Goal: Book appointment/travel/reservation

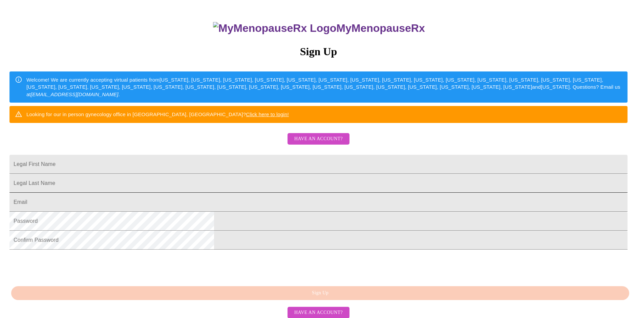
scroll to position [68, 0]
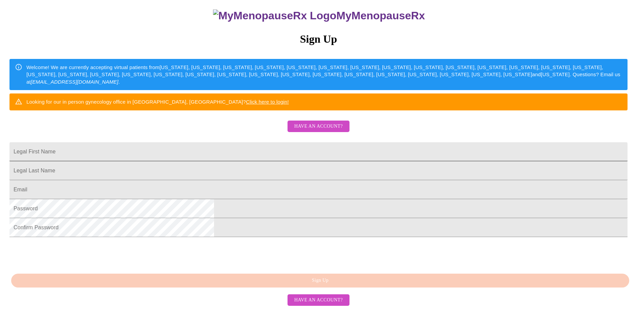
click at [246, 161] on input "Legal First Name" at bounding box center [318, 151] width 618 height 19
type input "[PERSON_NAME]"
type input "[EMAIL_ADDRESS][DOMAIN_NAME]"
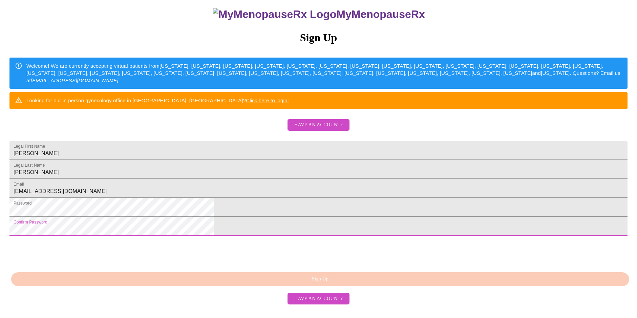
scroll to position [111, 0]
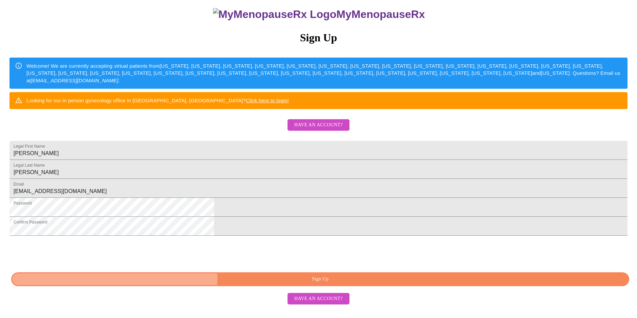
click at [322, 284] on span "Sign Up" at bounding box center [320, 279] width 603 height 8
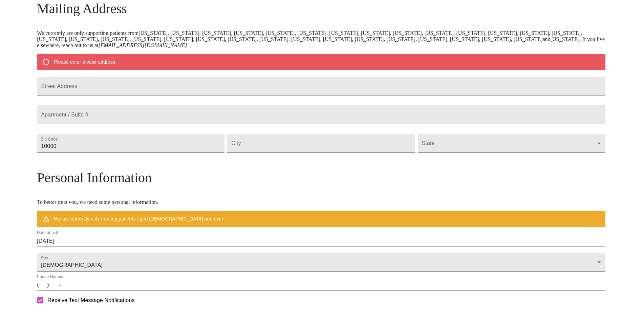
scroll to position [85, 0]
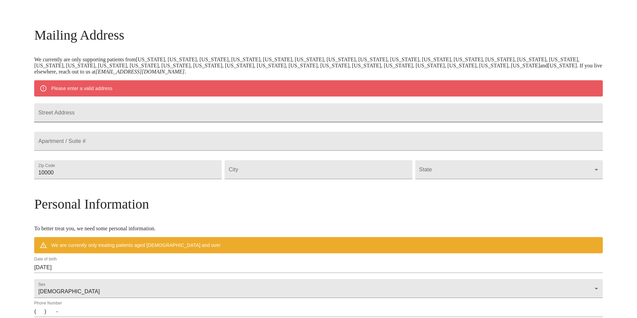
click at [148, 109] on input "Street Address" at bounding box center [318, 112] width 569 height 19
click at [137, 121] on input "1" at bounding box center [318, 112] width 569 height 19
type input "[STREET_ADDRESS][PERSON_NAME]"
type input "03825"
type input "Barrington"
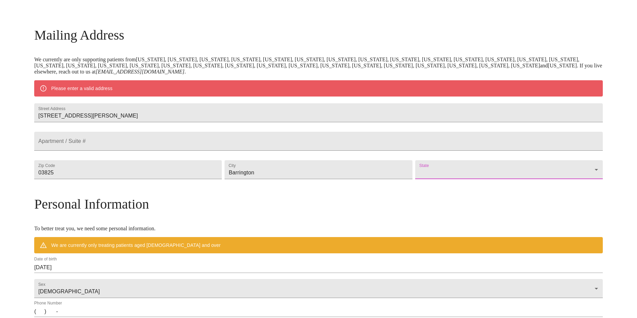
click at [463, 181] on body "MyMenopauseRx Welcome to MyMenopauseRx Since it's your first time here, you'll …" at bounding box center [319, 182] width 632 height 528
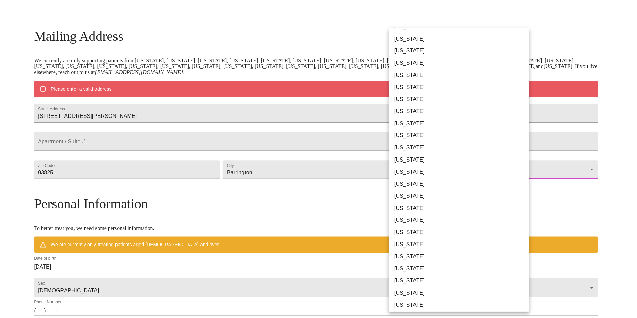
scroll to position [169, 0]
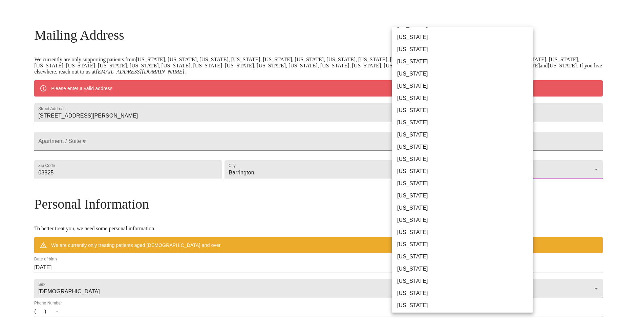
click at [431, 209] on li "[US_STATE]" at bounding box center [465, 208] width 147 height 12
type input "[US_STATE]"
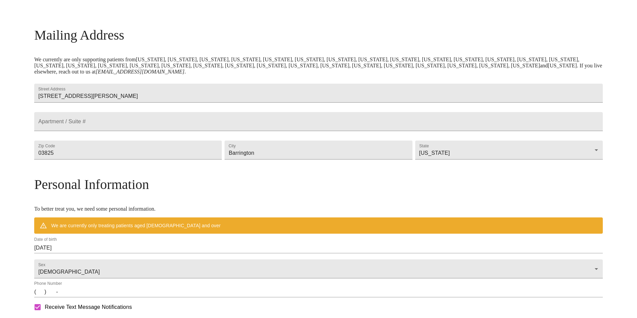
click at [342, 192] on h3 "Personal Information" at bounding box center [318, 185] width 569 height 16
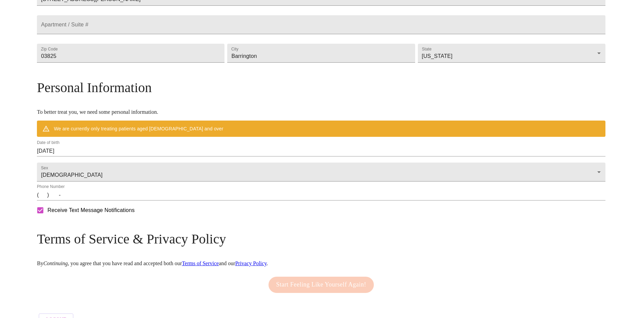
scroll to position [186, 0]
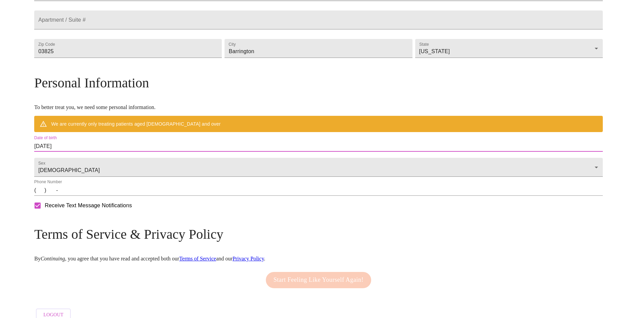
click at [139, 152] on input "[DATE]" at bounding box center [318, 146] width 569 height 11
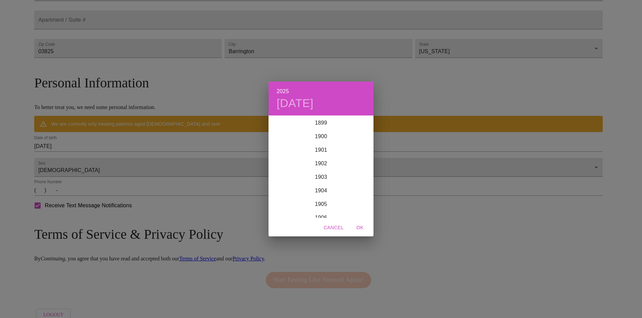
scroll to position [1667, 0]
click at [283, 89] on h6 "2025" at bounding box center [283, 91] width 12 height 9
click at [286, 92] on h6 "2025" at bounding box center [283, 91] width 12 height 9
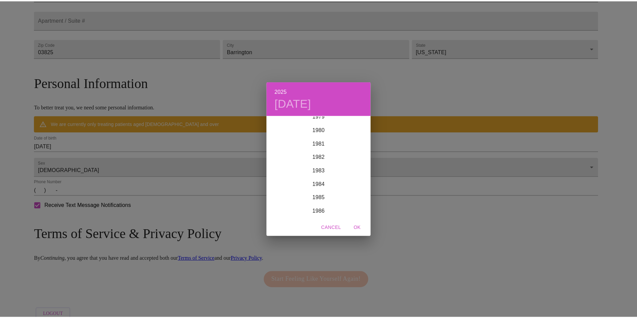
scroll to position [1091, 0]
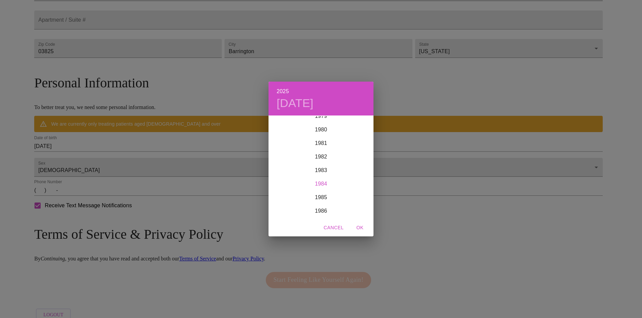
click at [316, 182] on div "1984" at bounding box center [321, 184] width 105 height 14
click at [322, 203] on div "Nov" at bounding box center [321, 204] width 35 height 25
click at [333, 197] on button "29" at bounding box center [335, 200] width 12 height 12
click at [362, 225] on span "OK" at bounding box center [360, 228] width 16 height 8
type input "[DATE]"
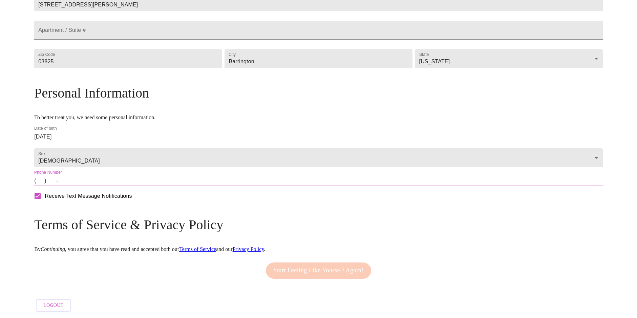
click at [108, 186] on input "(   )    -" at bounding box center [318, 181] width 569 height 11
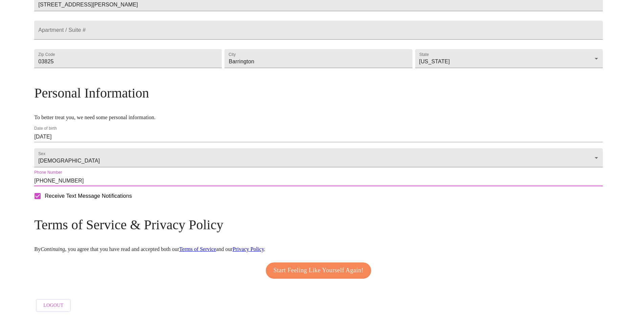
type input "[PHONE_NUMBER]"
click at [312, 276] on span "Start Feeling Like Yourself Again!" at bounding box center [319, 270] width 90 height 11
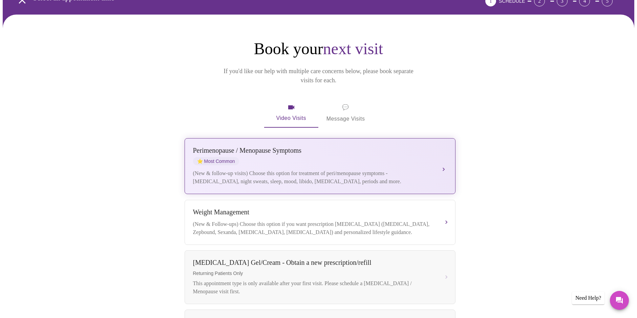
scroll to position [34, 0]
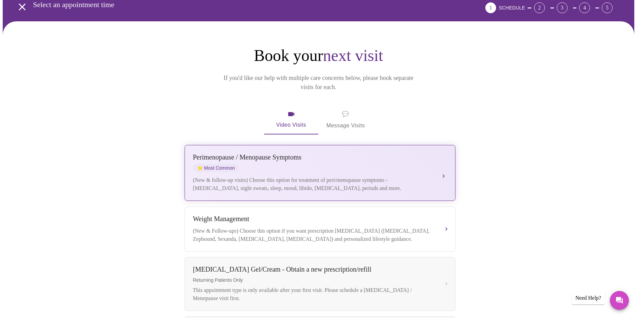
click at [384, 176] on div "(New & follow-up visits) Choose this option for treatment of peri/menopause sym…" at bounding box center [313, 184] width 241 height 16
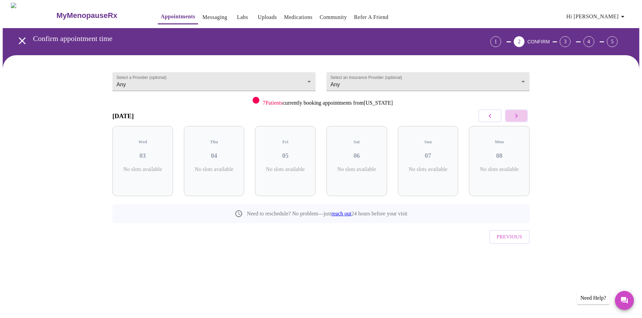
click at [514, 116] on icon "button" at bounding box center [517, 116] width 8 height 8
click at [510, 116] on button "button" at bounding box center [516, 115] width 23 height 13
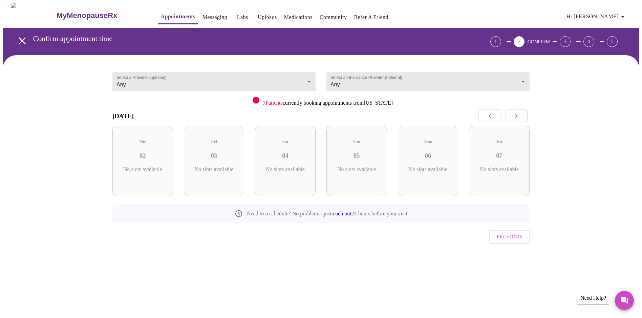
click at [510, 116] on button "button" at bounding box center [516, 115] width 23 height 13
click at [509, 116] on button "button" at bounding box center [516, 115] width 23 height 13
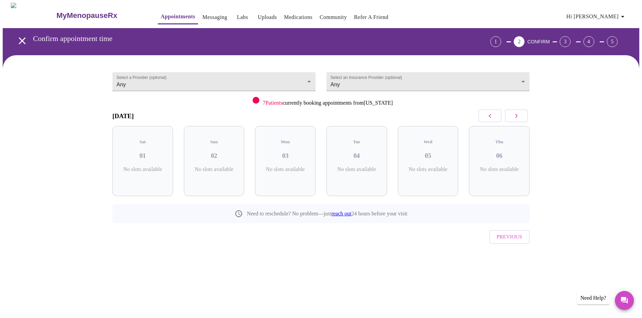
click at [509, 116] on button "button" at bounding box center [516, 115] width 23 height 13
click at [508, 116] on button "button" at bounding box center [516, 115] width 23 height 13
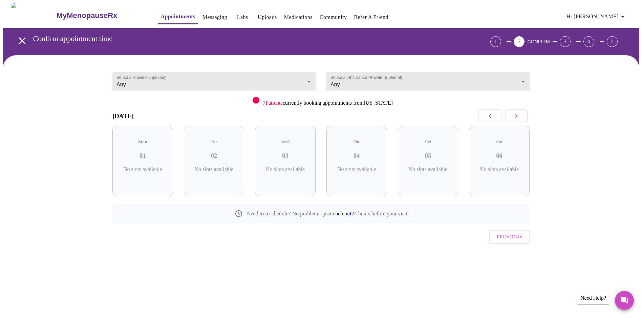
click at [508, 116] on button "button" at bounding box center [516, 115] width 23 height 13
click at [507, 116] on button "button" at bounding box center [516, 115] width 23 height 13
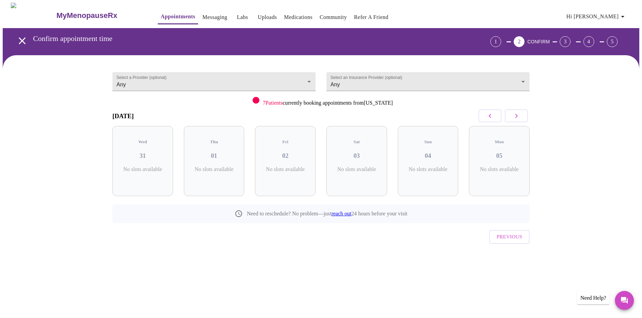
click at [506, 116] on button "button" at bounding box center [516, 115] width 23 height 13
click at [505, 116] on button "button" at bounding box center [516, 115] width 23 height 13
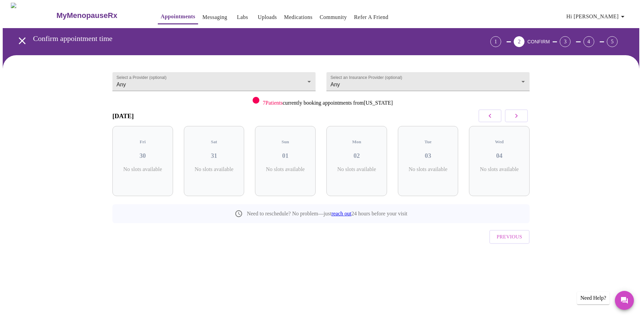
click at [505, 116] on div at bounding box center [503, 116] width 53 height 20
click at [272, 75] on body "MyMenopauseRx Appointments Messaging Labs Uploads Medications Community Refer a…" at bounding box center [321, 140] width 637 height 275
click at [445, 98] on div at bounding box center [321, 159] width 642 height 318
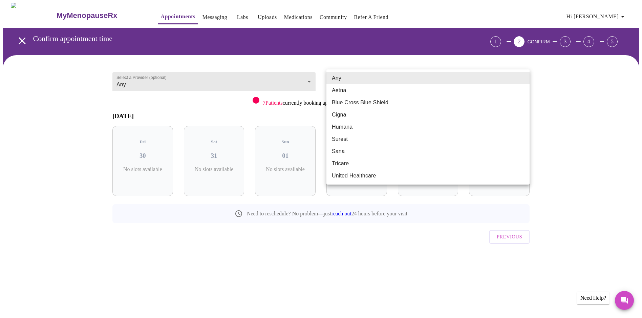
click at [435, 87] on body "MyMenopauseRx Appointments Messaging Labs Uploads Medications Community Refer a…" at bounding box center [321, 140] width 637 height 275
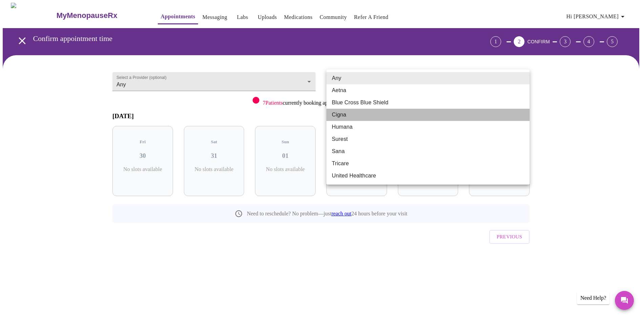
click at [418, 113] on li "Cigna" at bounding box center [428, 115] width 203 height 12
type input "Cigna"
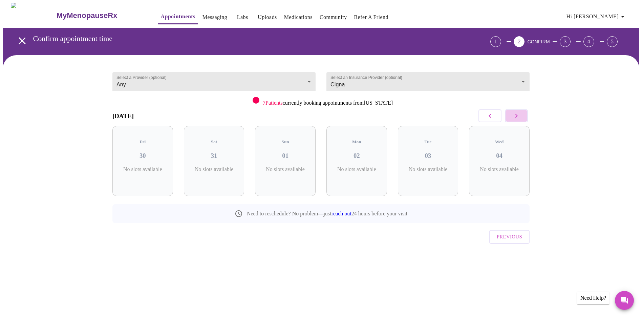
click at [511, 118] on button "button" at bounding box center [516, 115] width 23 height 13
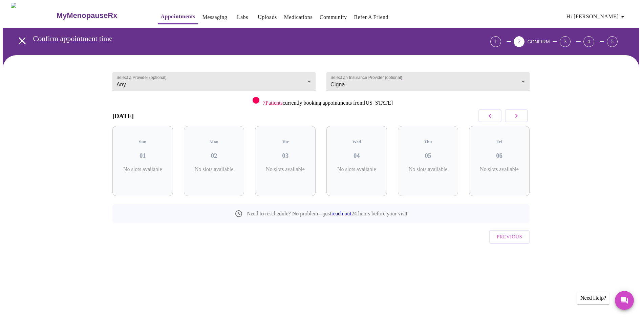
click at [511, 118] on button "button" at bounding box center [516, 115] width 23 height 13
click at [511, 119] on button "button" at bounding box center [516, 115] width 23 height 13
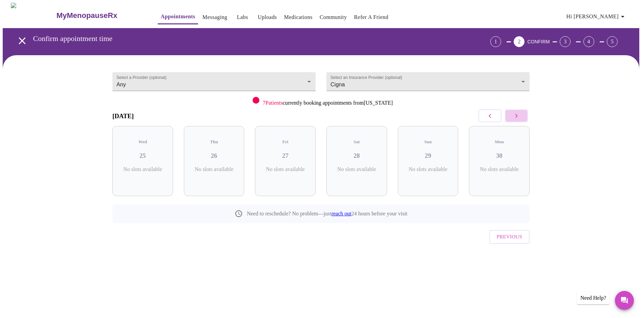
click at [511, 119] on button "button" at bounding box center [516, 115] width 23 height 13
click at [510, 119] on button "button" at bounding box center [516, 115] width 23 height 13
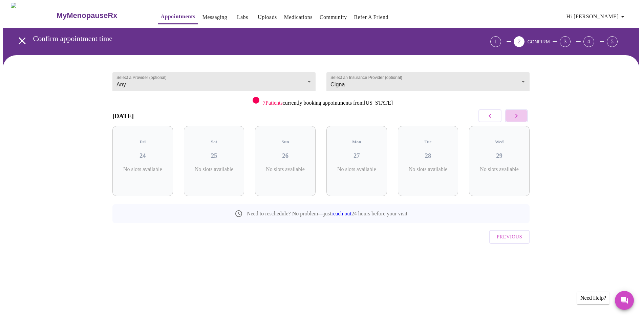
click at [510, 119] on button "button" at bounding box center [516, 115] width 23 height 13
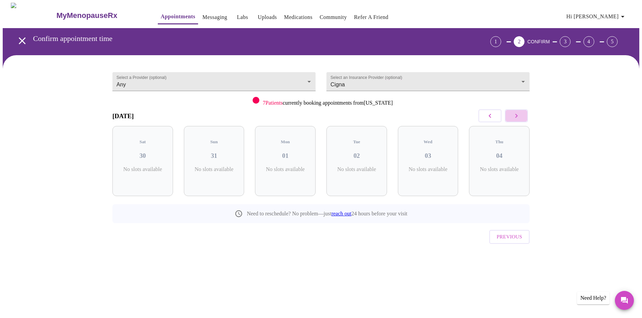
click at [510, 119] on button "button" at bounding box center [516, 115] width 23 height 13
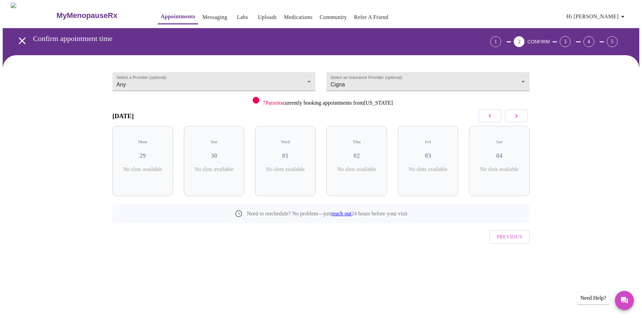
click at [510, 119] on button "button" at bounding box center [516, 115] width 23 height 13
click at [509, 119] on button "button" at bounding box center [516, 115] width 23 height 13
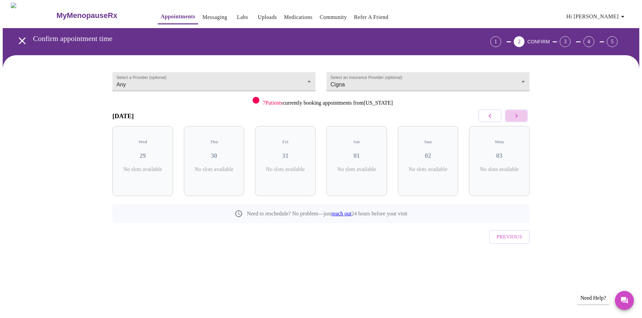
click at [509, 119] on button "button" at bounding box center [516, 115] width 23 height 13
click at [134, 113] on h3 "[DATE]" at bounding box center [122, 115] width 21 height 7
click at [480, 118] on button "button" at bounding box center [490, 115] width 23 height 13
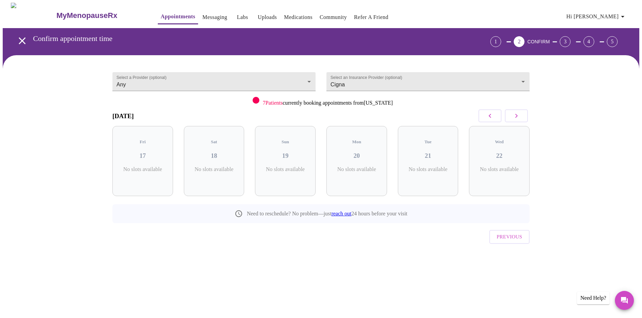
click at [480, 118] on button "button" at bounding box center [490, 115] width 23 height 13
click at [479, 122] on div "Sun 28 No slots available" at bounding box center [499, 161] width 71 height 81
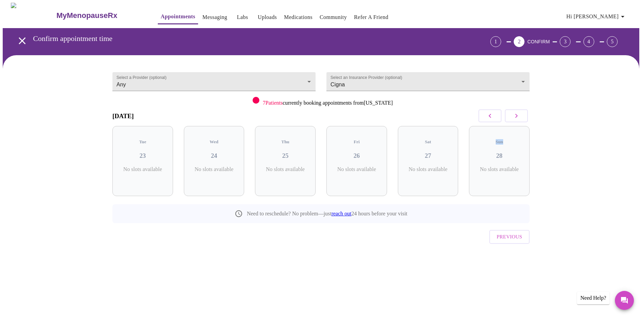
click at [479, 122] on div "Sun 28 No slots available" at bounding box center [499, 161] width 71 height 81
click at [507, 232] on span "Previous" at bounding box center [509, 236] width 25 height 9
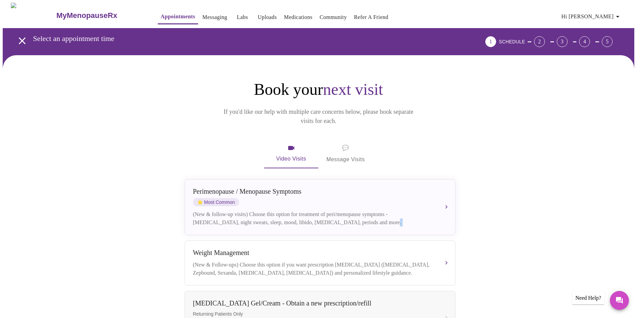
click at [507, 224] on div "Book your next visit If you'd like our help with multiple care concerns below, …" at bounding box center [319, 321] width 434 height 482
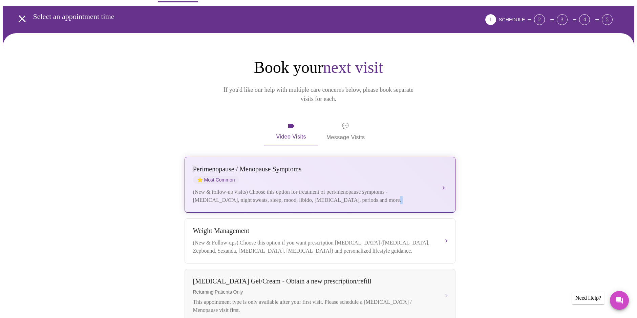
scroll to position [34, 0]
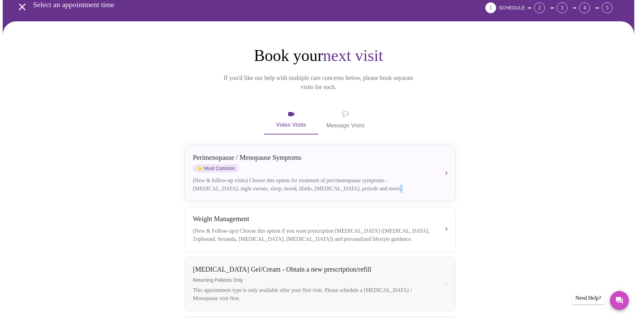
click at [359, 114] on span "💬 Message Visits" at bounding box center [346, 119] width 39 height 21
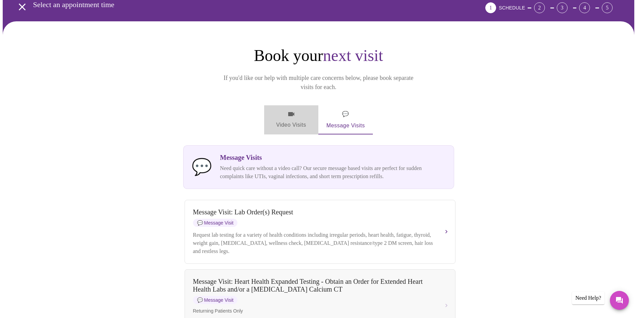
click at [290, 114] on span "Video Visits" at bounding box center [291, 120] width 38 height 20
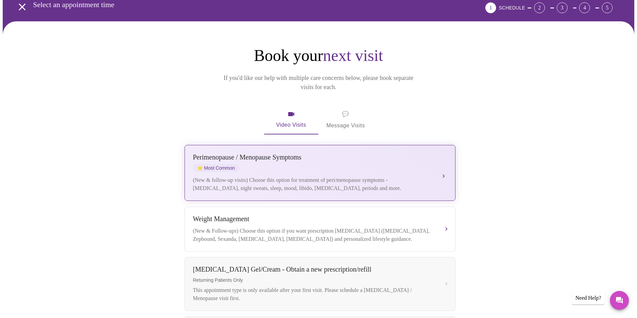
click at [285, 165] on div "[MEDICAL_DATA] / Menopause Symptoms ⭐ Most Common (New & follow-up visits) Choo…" at bounding box center [320, 172] width 254 height 39
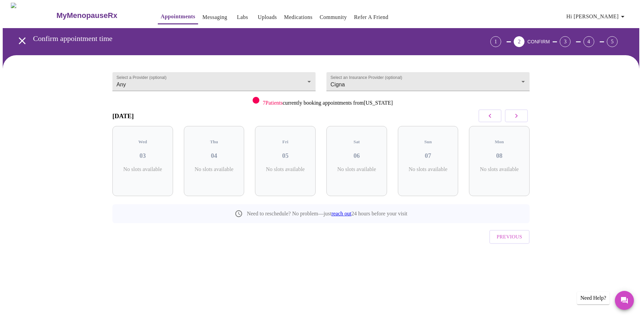
click at [518, 116] on icon "button" at bounding box center [517, 116] width 8 height 8
click at [517, 116] on icon "button" at bounding box center [517, 116] width 8 height 8
